Goal: Information Seeking & Learning: Learn about a topic

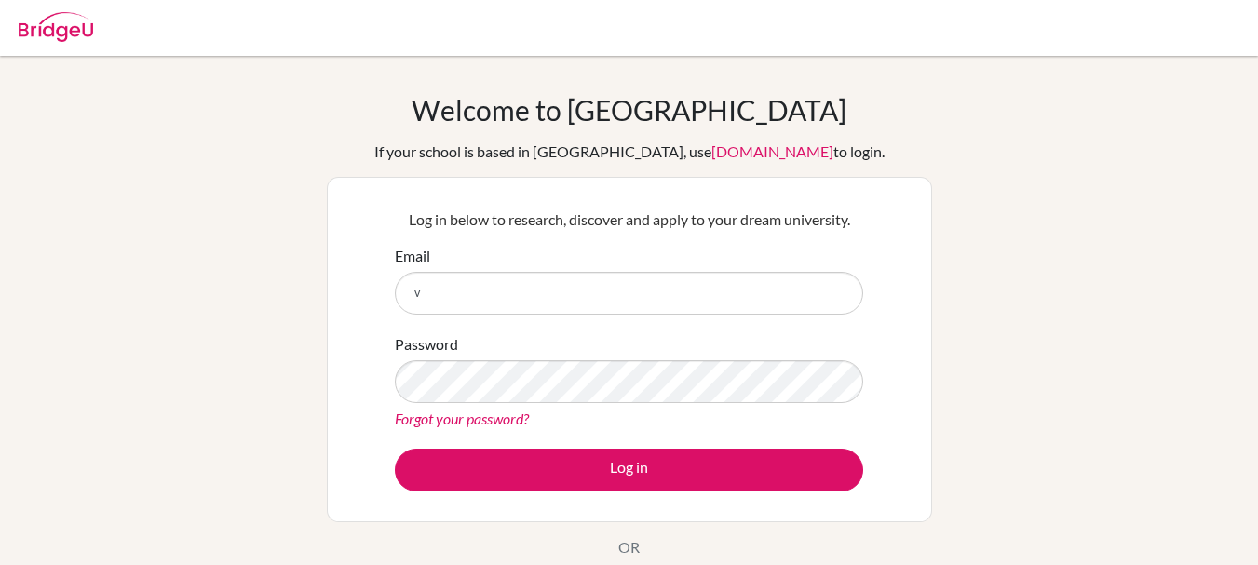
type input "vandyk@gka.ed.jp"
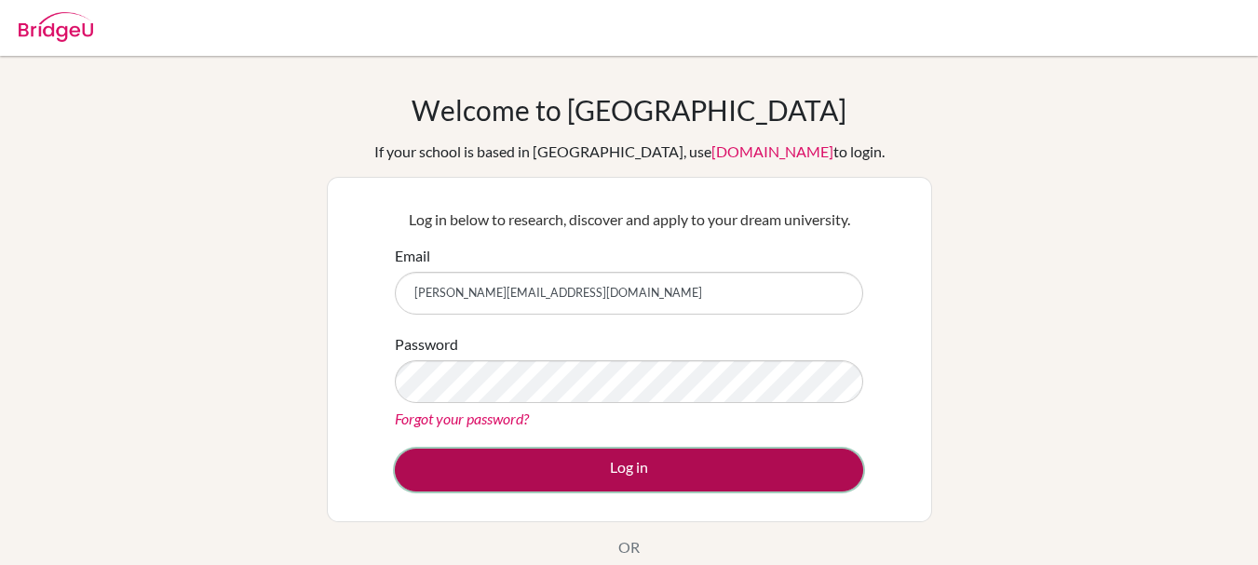
click at [454, 458] on button "Log in" at bounding box center [629, 470] width 468 height 43
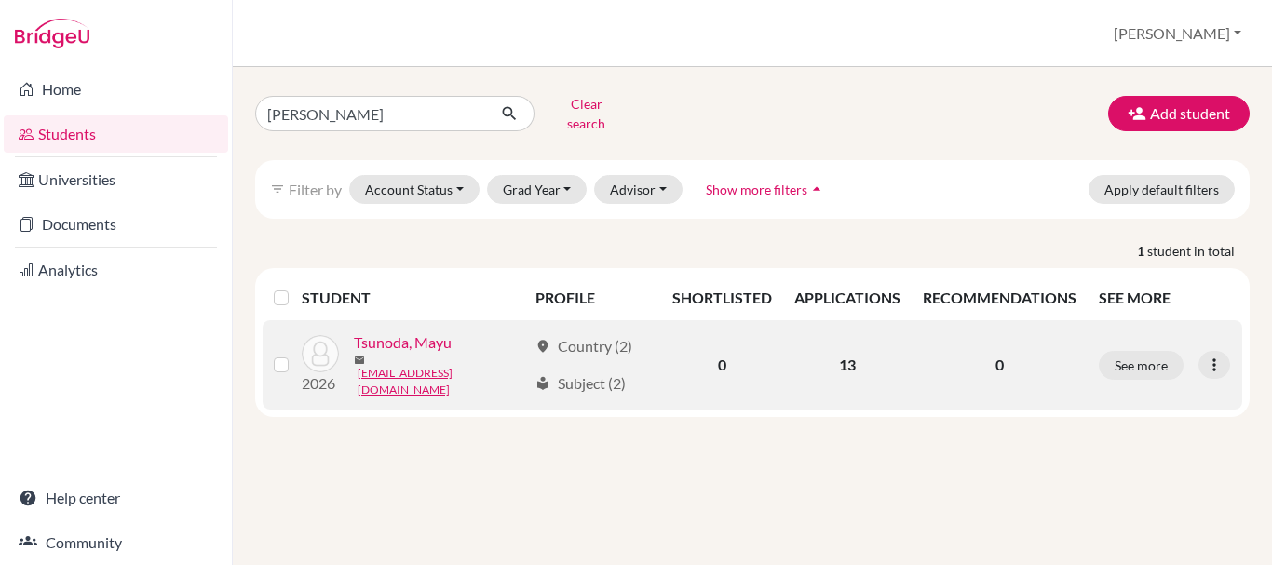
click at [401, 342] on link "Tsunoda, Mayu" at bounding box center [403, 343] width 98 height 22
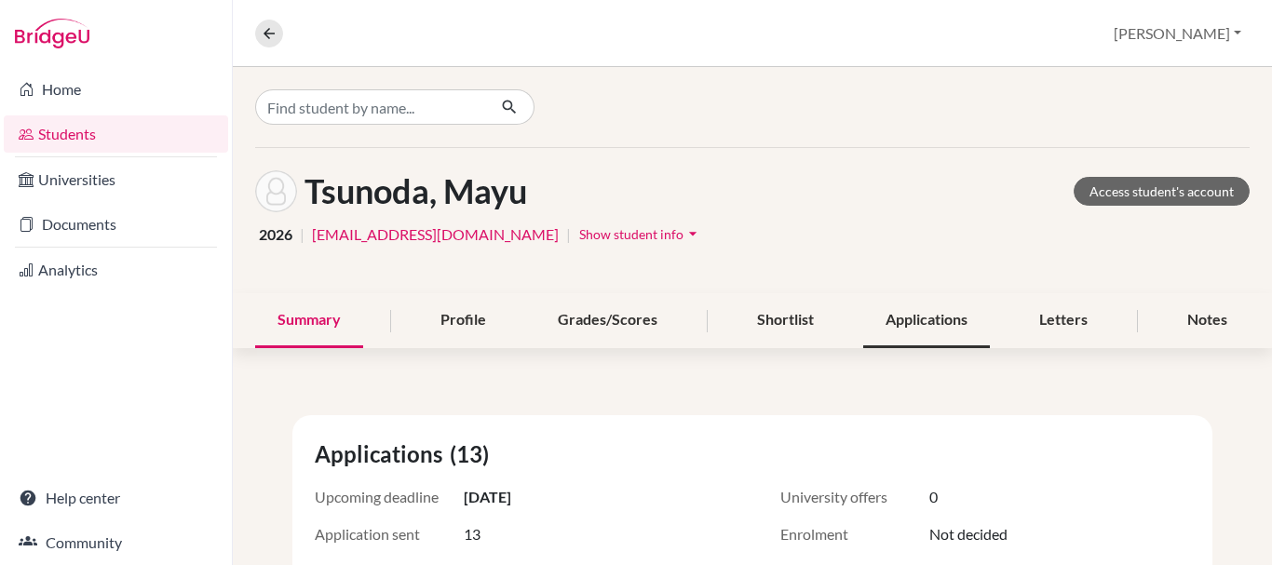
click at [913, 324] on div "Applications" at bounding box center [926, 320] width 127 height 55
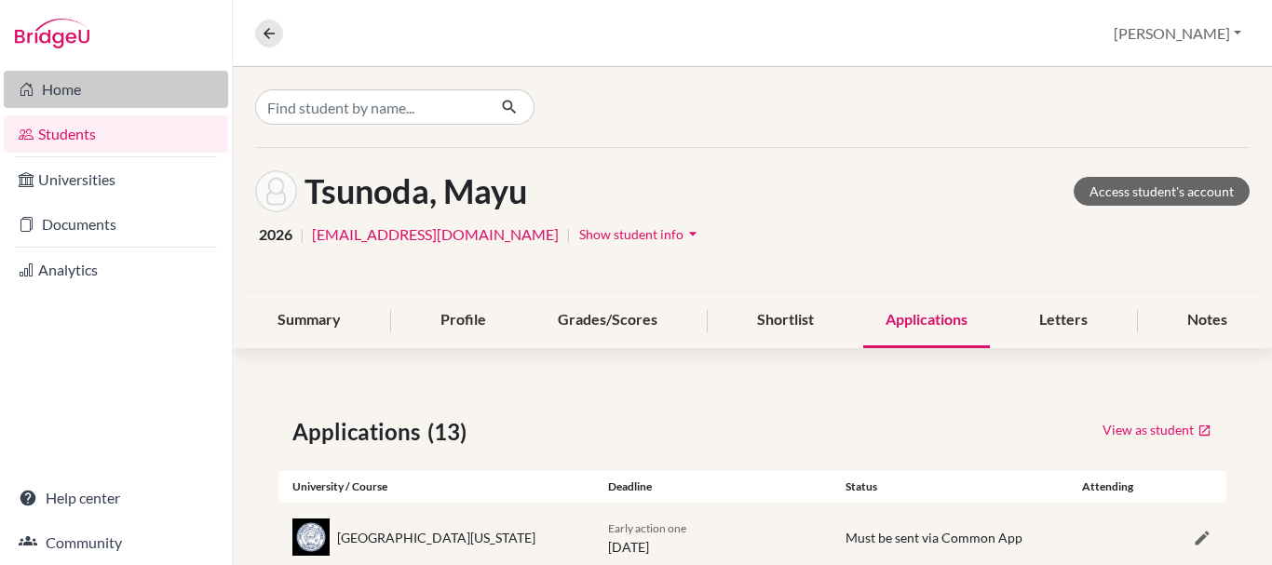
click at [72, 88] on link "Home" at bounding box center [116, 89] width 224 height 37
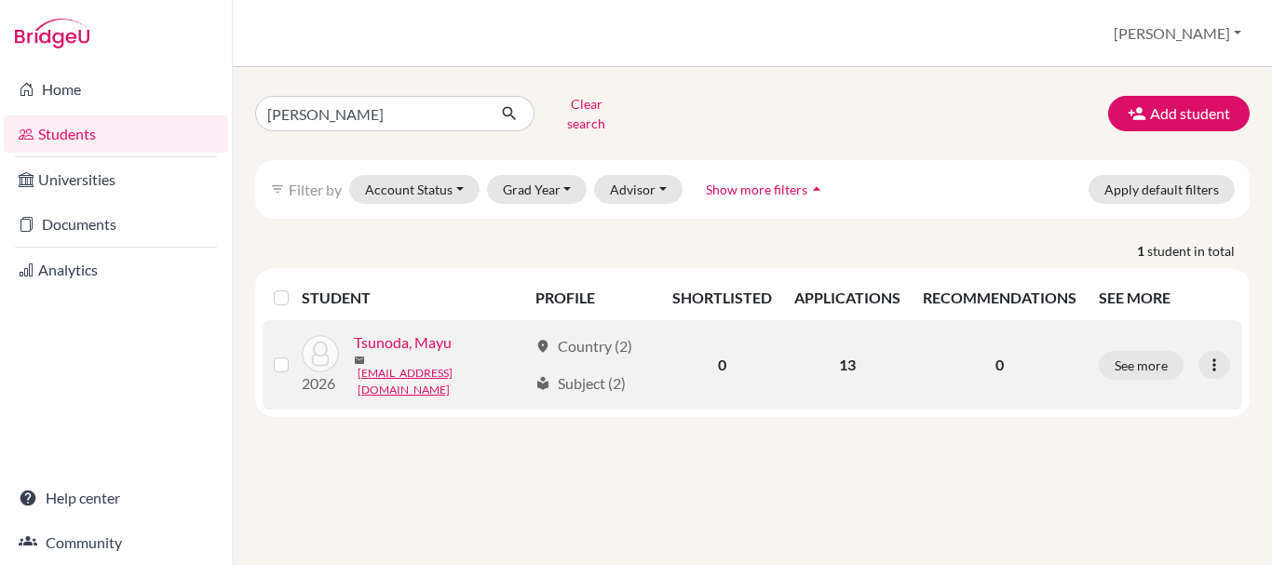
click at [435, 341] on link "Tsunoda, Mayu" at bounding box center [403, 343] width 98 height 22
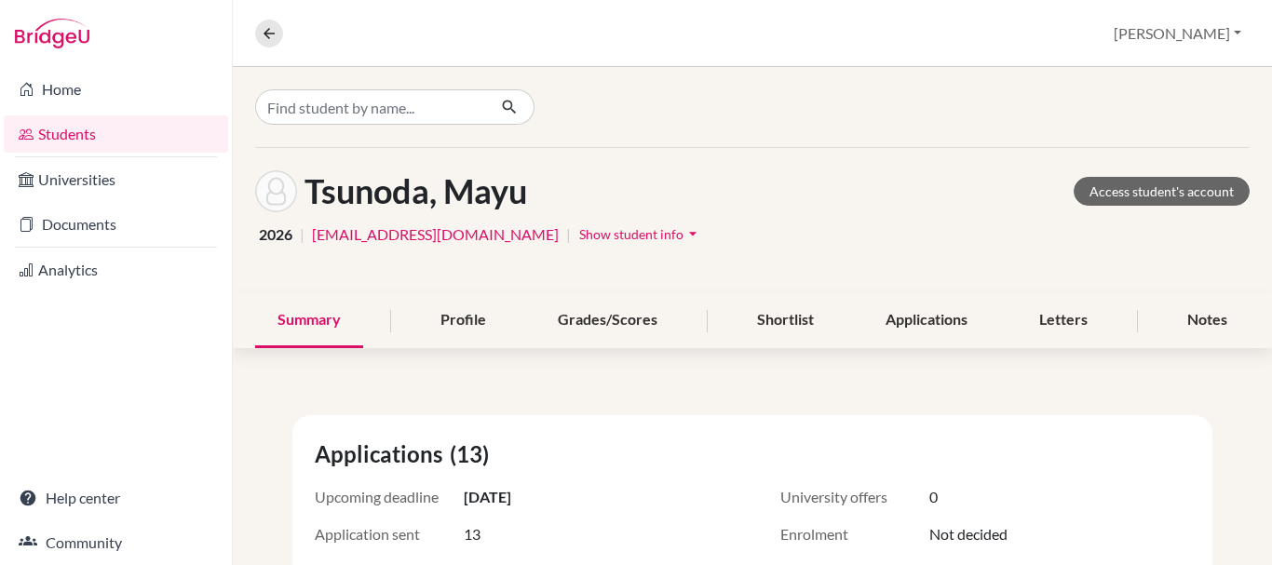
click at [445, 230] on link "[EMAIL_ADDRESS][DOMAIN_NAME]" at bounding box center [435, 234] width 247 height 22
click at [579, 231] on span "Show student info" at bounding box center [631, 234] width 104 height 16
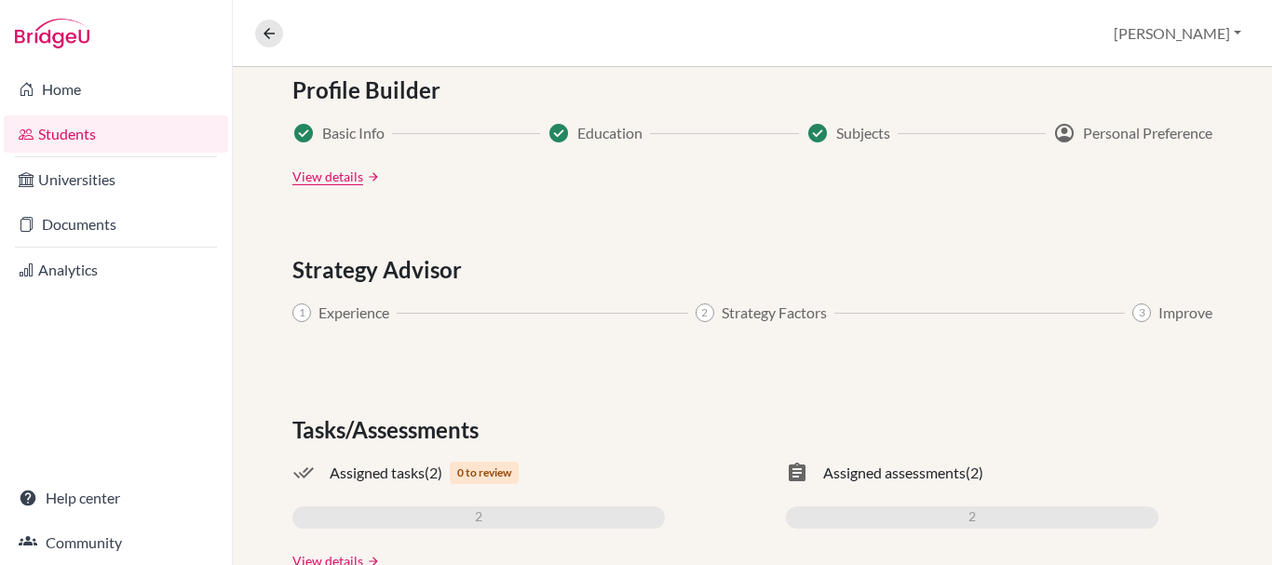
scroll to position [1176, 0]
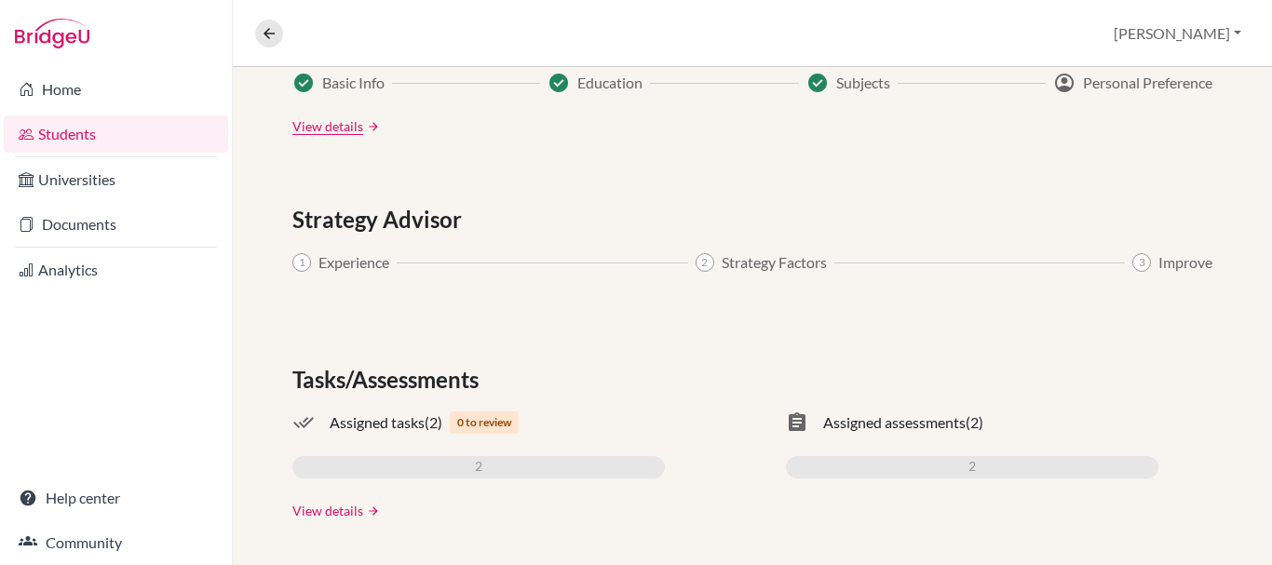
click at [346, 510] on link "View details" at bounding box center [327, 511] width 71 height 20
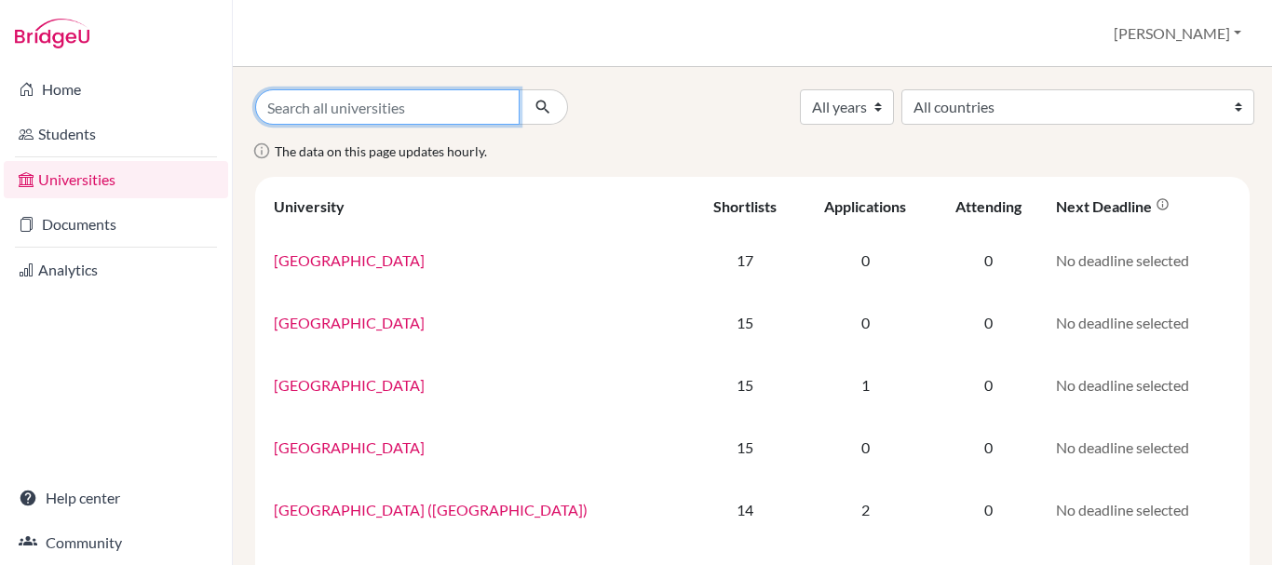
click at [314, 104] on input "Search all universities" at bounding box center [387, 106] width 264 height 35
type input "[PERSON_NAME]"
click at [519, 89] on button "submit" at bounding box center [543, 106] width 49 height 35
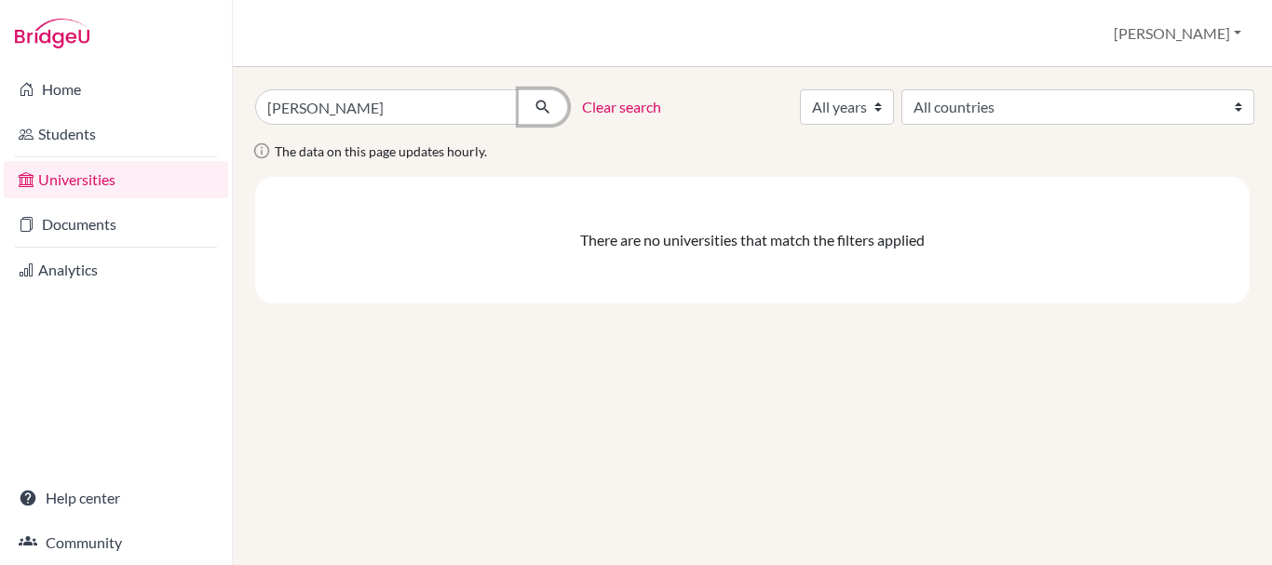
click at [533, 104] on button "submit" at bounding box center [543, 106] width 49 height 35
click at [132, 176] on link "Universities" at bounding box center [116, 179] width 224 height 37
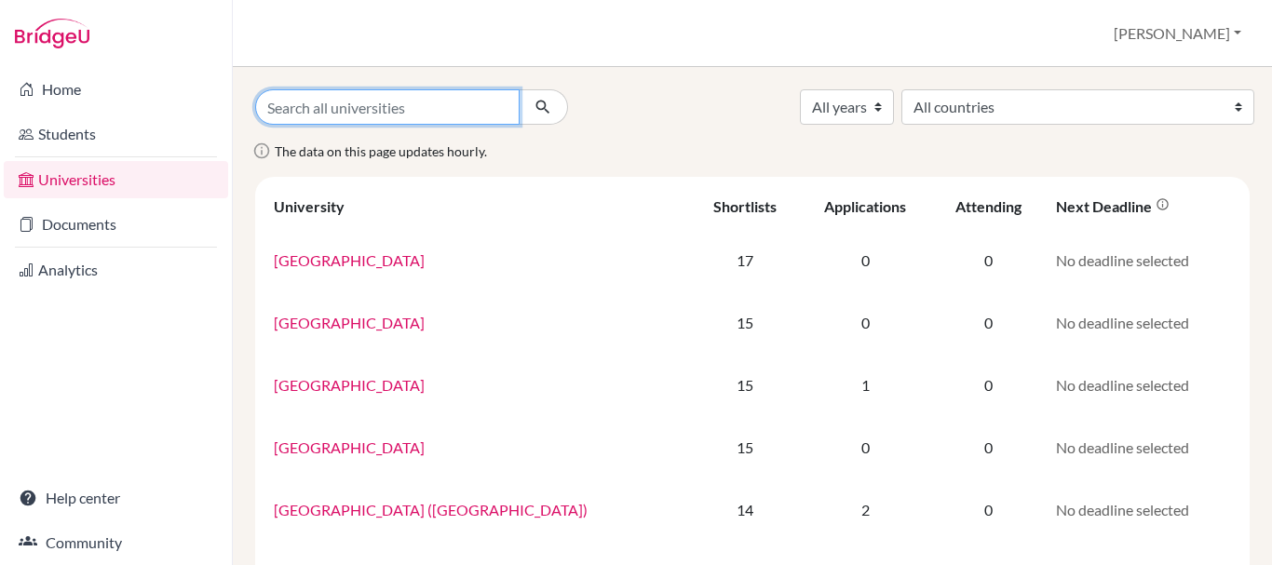
click at [330, 109] on input "Search all universities" at bounding box center [387, 106] width 264 height 35
type input "T"
type input "[PERSON_NAME]"
click at [519, 89] on button "submit" at bounding box center [543, 106] width 49 height 35
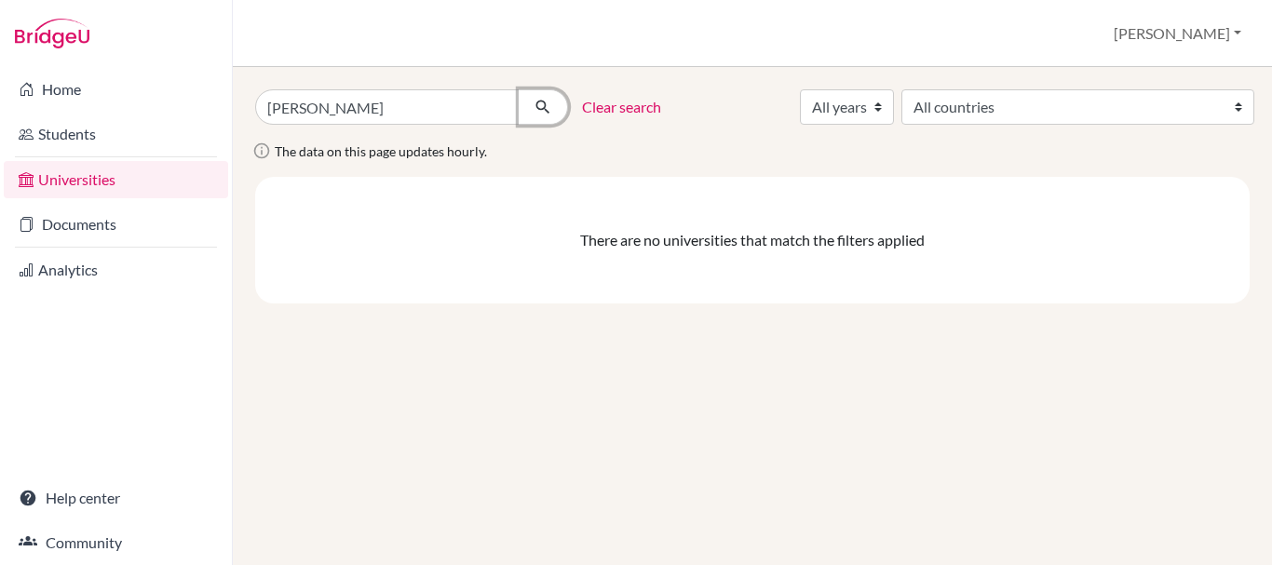
click at [539, 101] on icon "submit" at bounding box center [543, 107] width 19 height 19
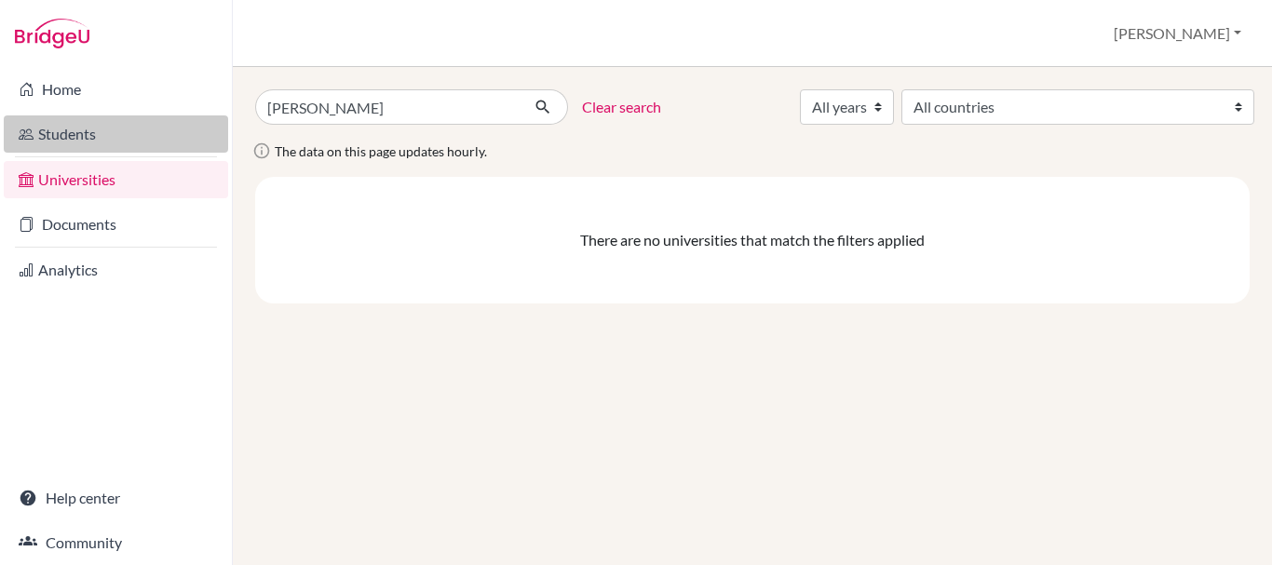
click at [106, 143] on link "Students" at bounding box center [116, 133] width 224 height 37
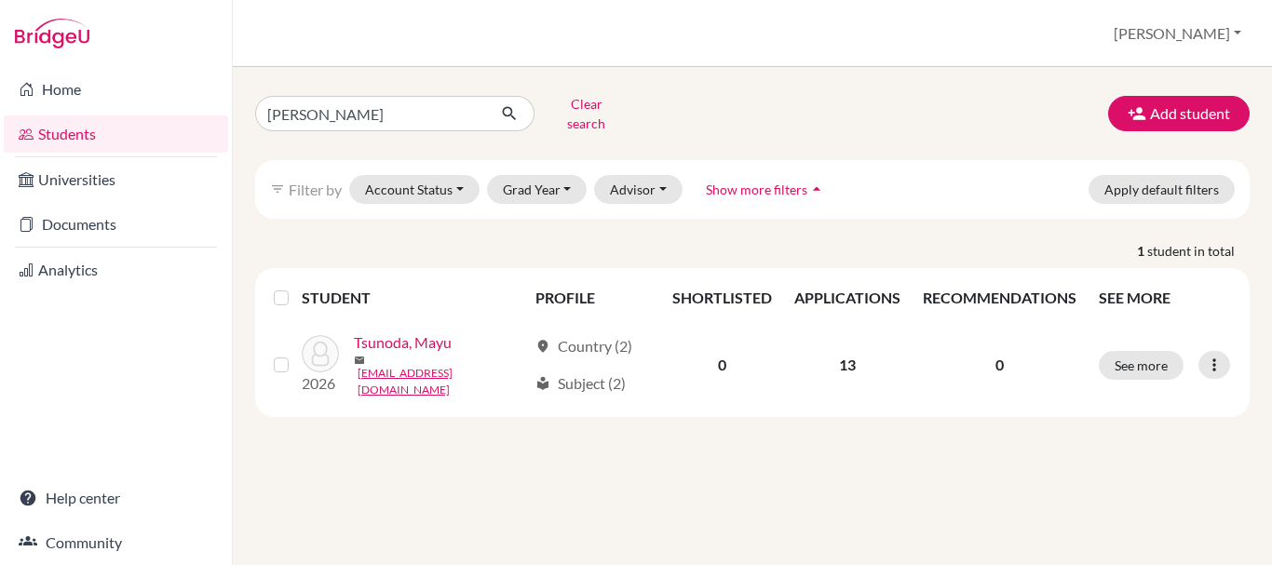
click at [106, 143] on link "Students" at bounding box center [116, 133] width 224 height 37
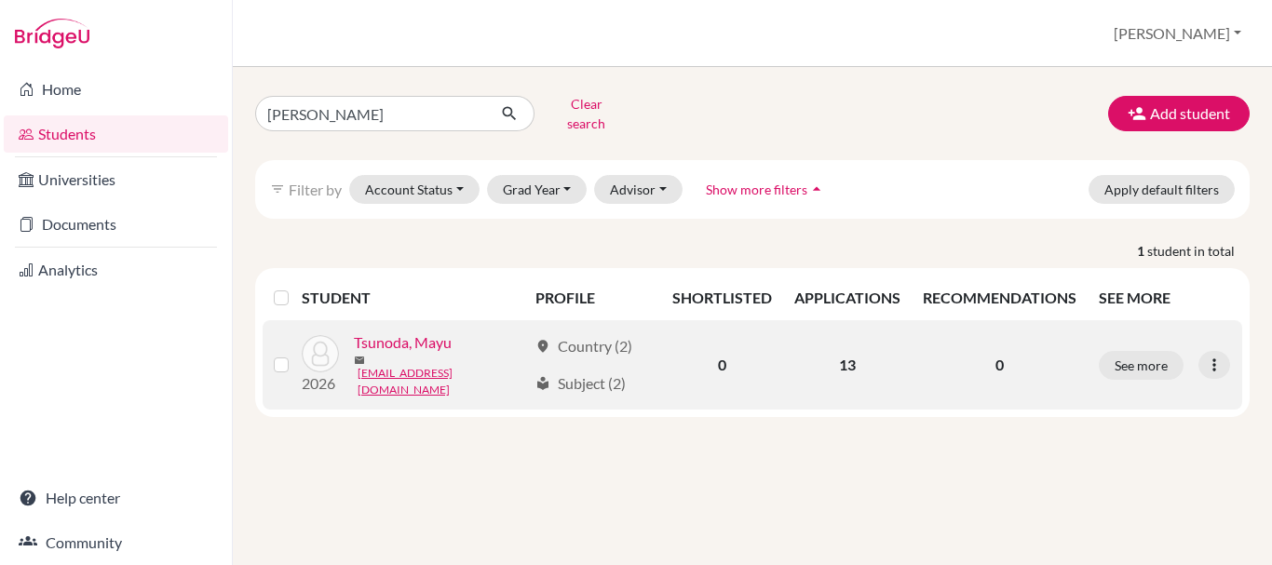
click at [385, 340] on link "Tsunoda, Mayu" at bounding box center [403, 343] width 98 height 22
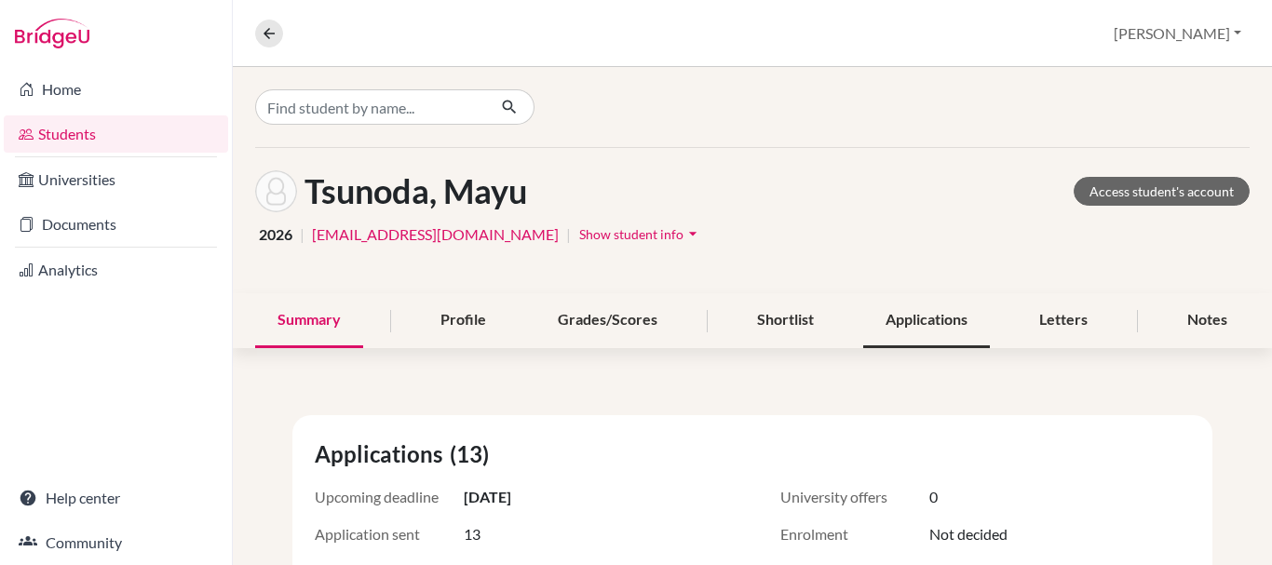
click at [921, 315] on div "Applications" at bounding box center [926, 320] width 127 height 55
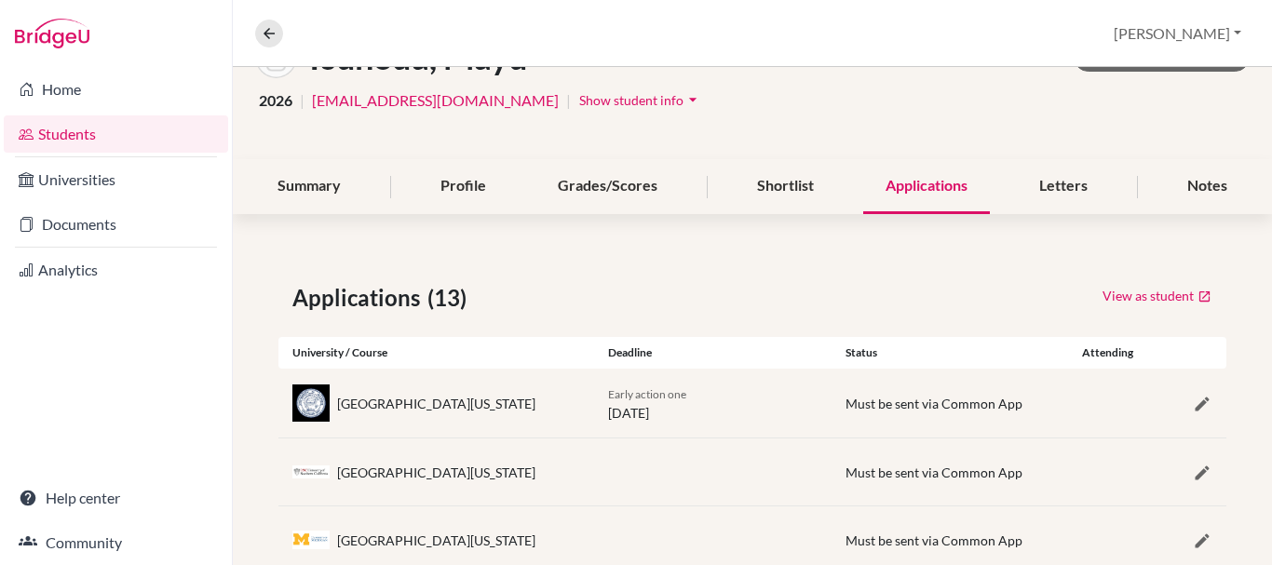
scroll to position [167, 0]
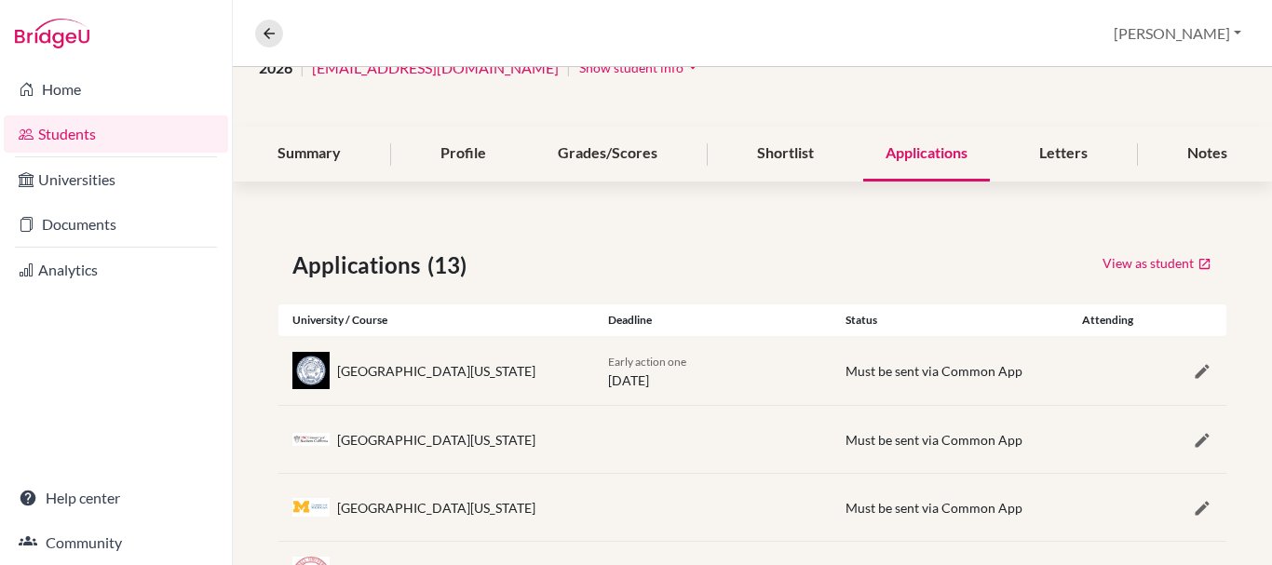
click at [416, 370] on div "[GEOGRAPHIC_DATA][US_STATE]" at bounding box center [436, 371] width 198 height 20
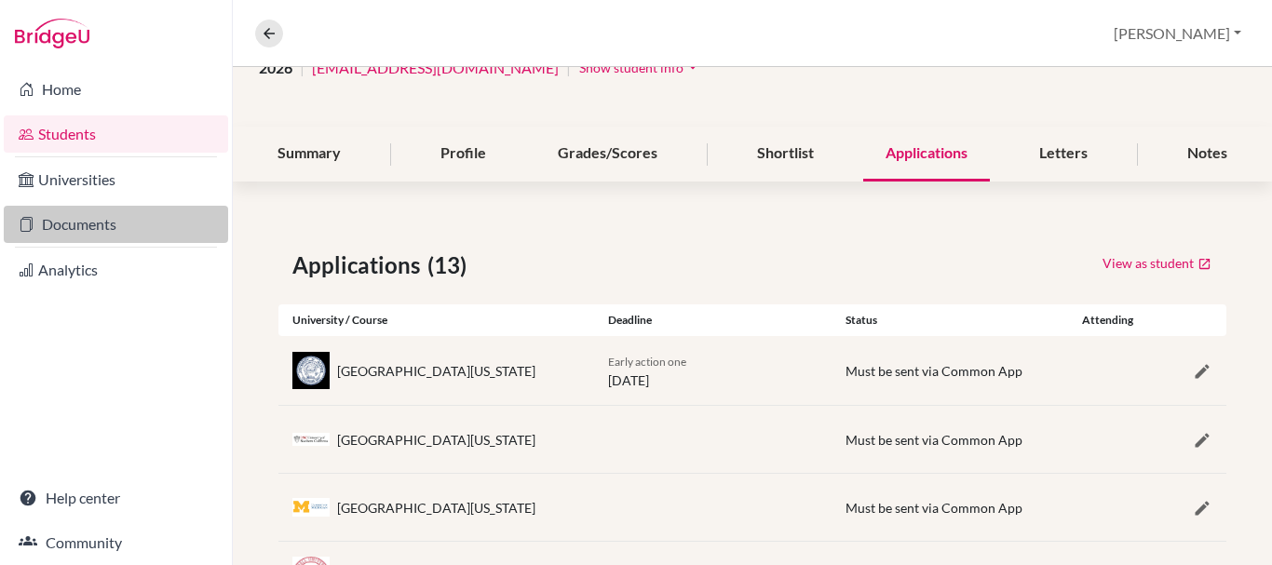
click at [89, 214] on link "Documents" at bounding box center [116, 224] width 224 height 37
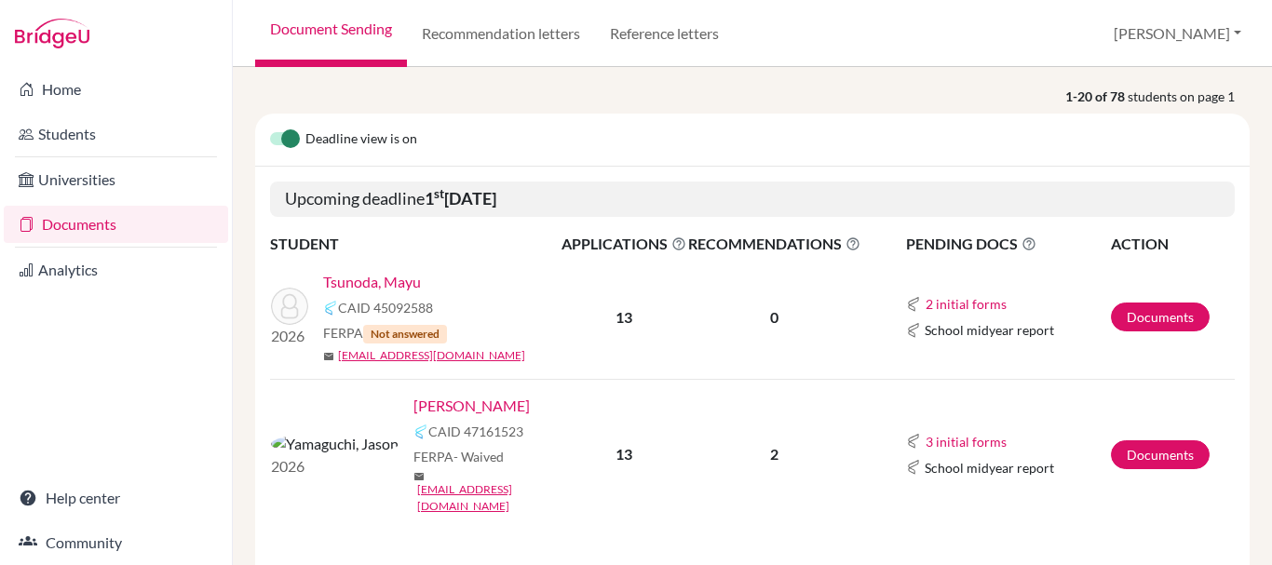
scroll to position [312, 0]
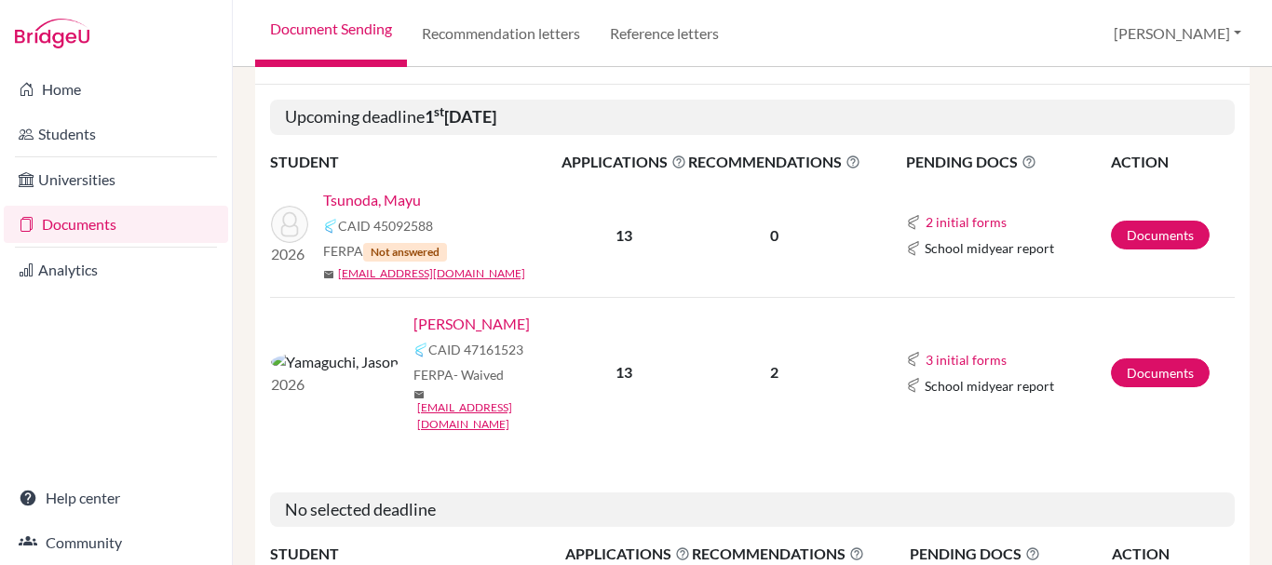
click at [380, 196] on link "Tsunoda, Mayu" at bounding box center [372, 200] width 98 height 22
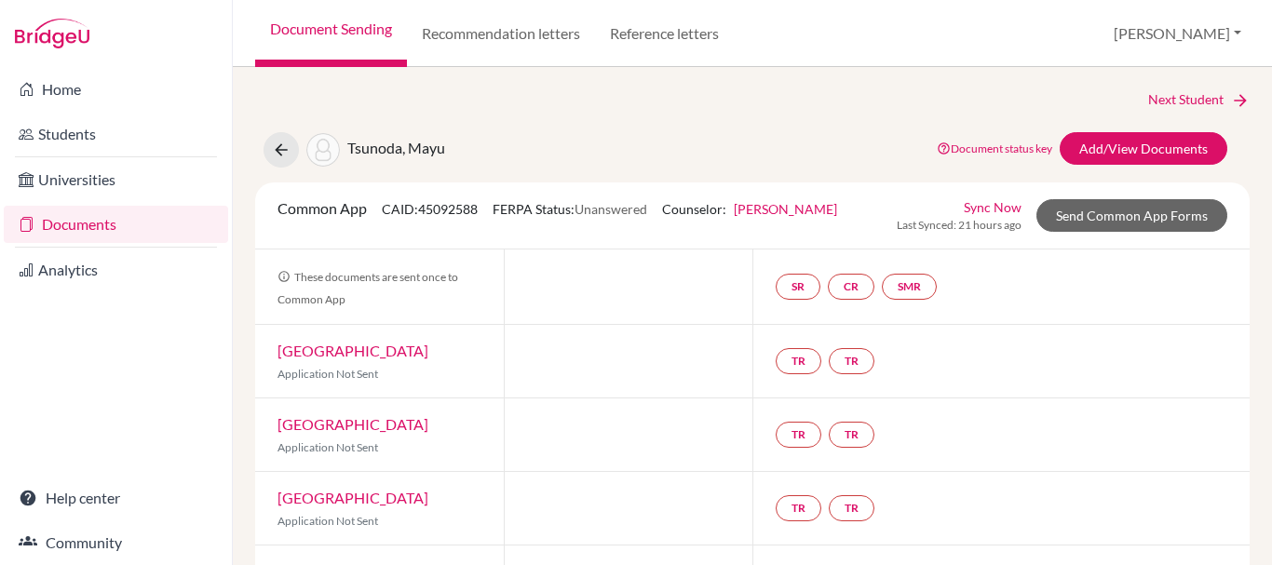
click at [341, 352] on link "[GEOGRAPHIC_DATA]" at bounding box center [353, 351] width 151 height 18
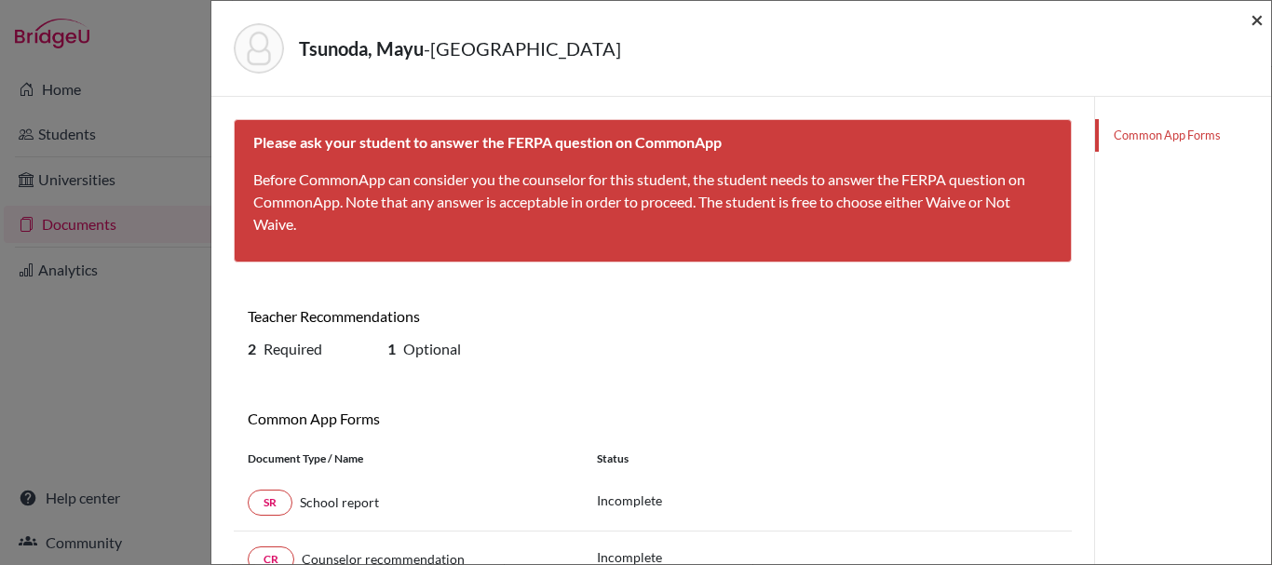
click at [1253, 17] on span "×" at bounding box center [1257, 19] width 13 height 27
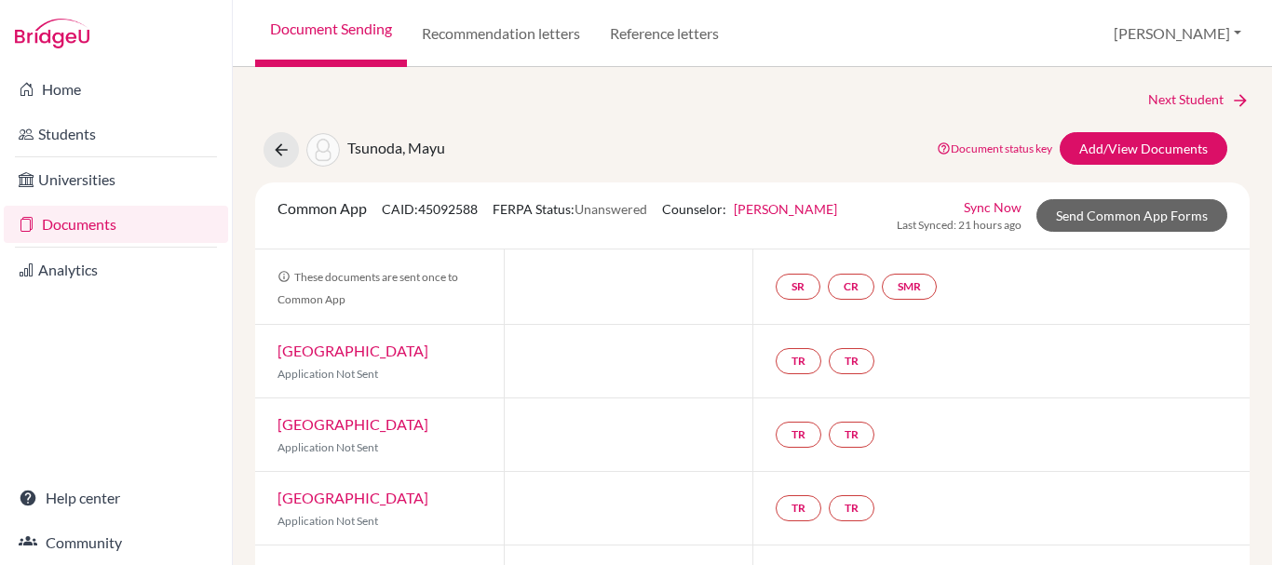
click at [333, 345] on link "[GEOGRAPHIC_DATA]" at bounding box center [353, 351] width 151 height 18
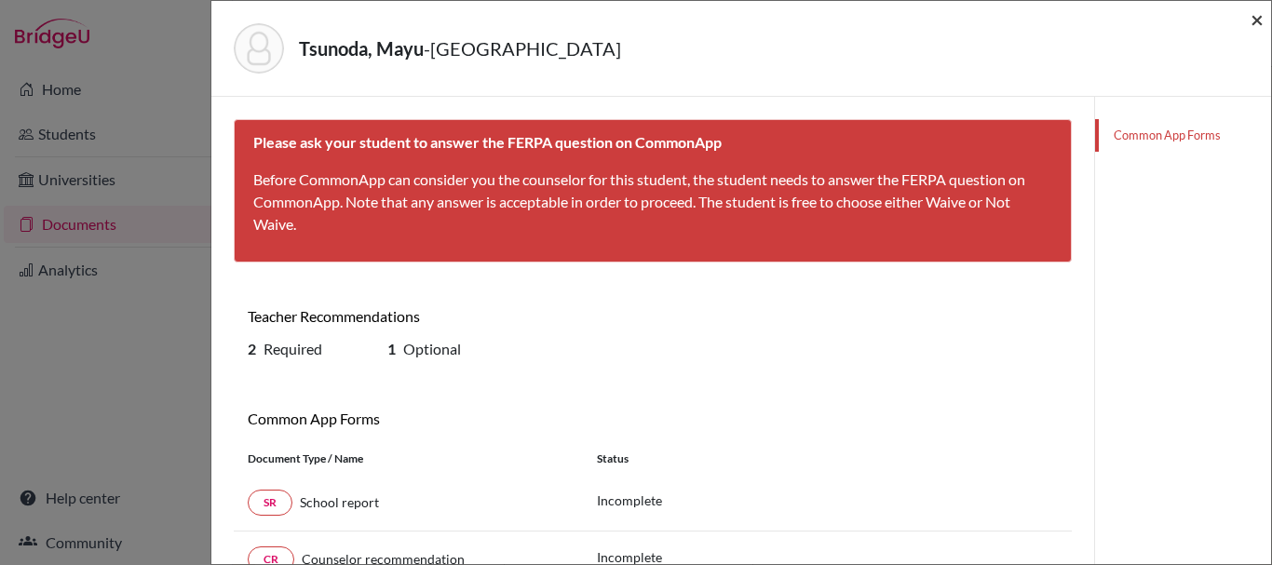
click at [1253, 19] on span "×" at bounding box center [1257, 19] width 13 height 27
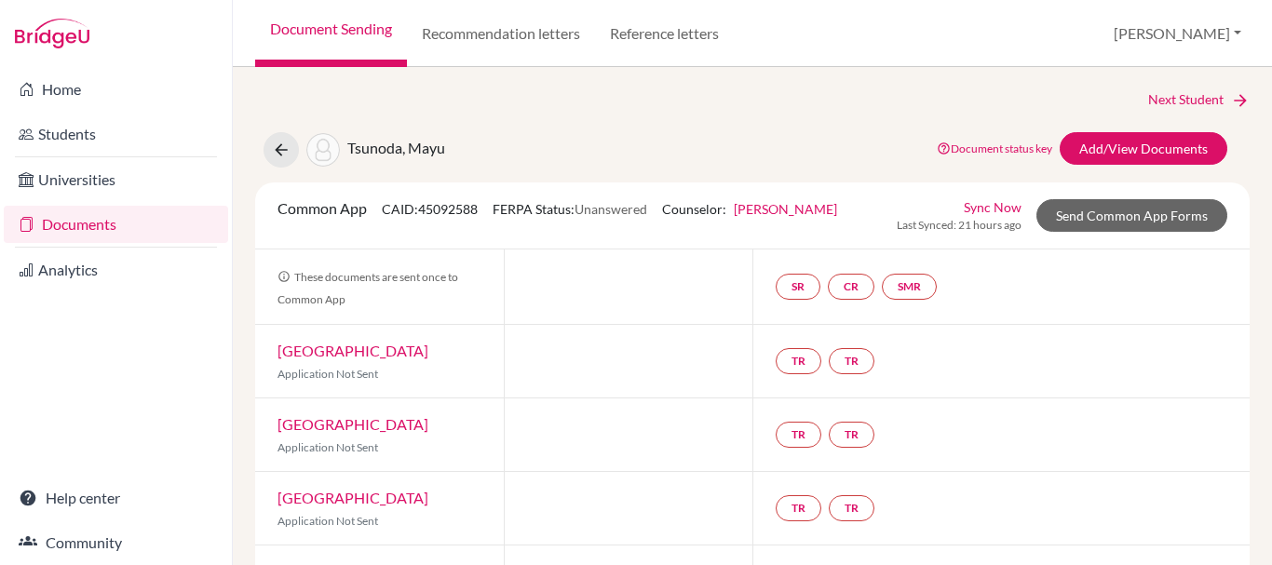
click at [365, 417] on link "[GEOGRAPHIC_DATA]" at bounding box center [353, 424] width 151 height 18
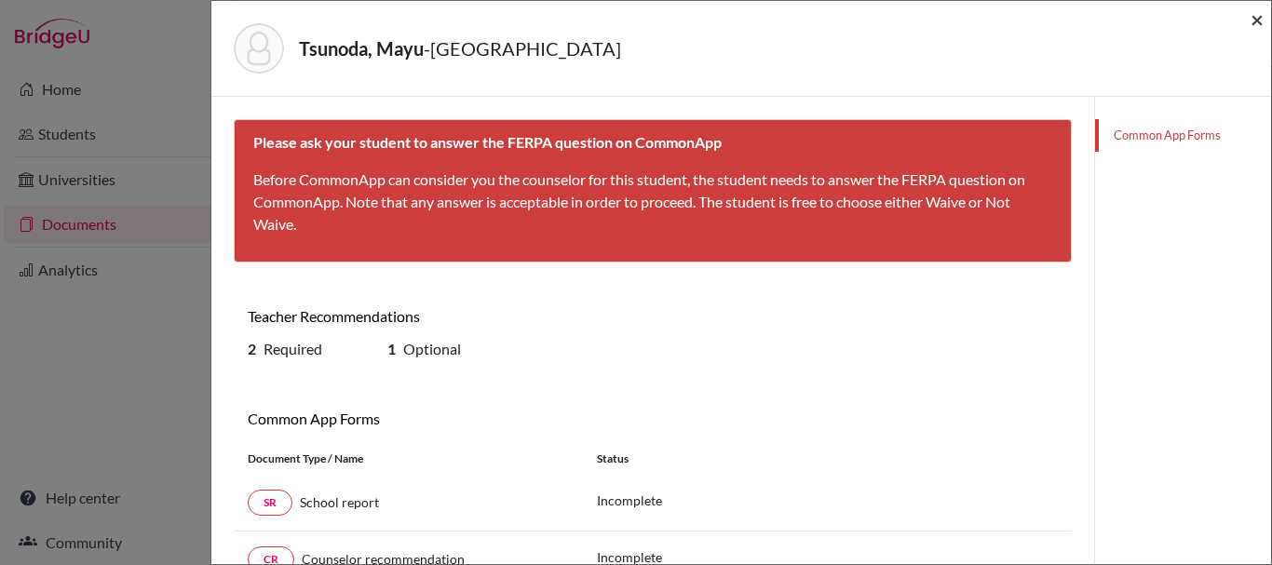
click at [1253, 20] on span "×" at bounding box center [1257, 19] width 13 height 27
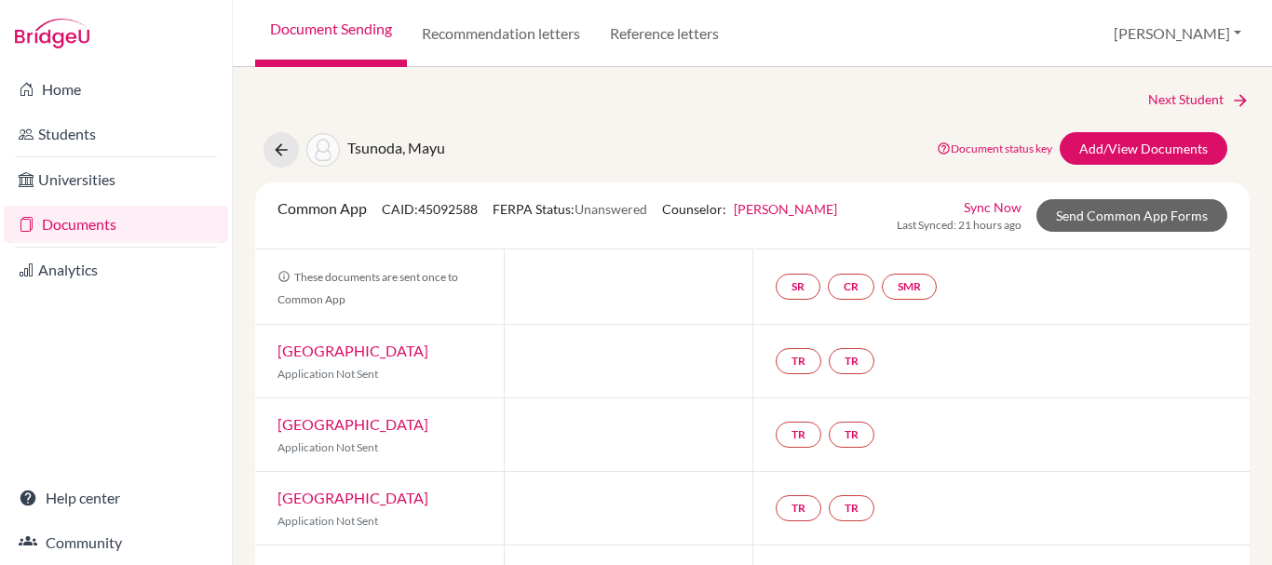
click at [323, 418] on link "[GEOGRAPHIC_DATA]" at bounding box center [353, 424] width 151 height 18
